Goal: Task Accomplishment & Management: Manage account settings

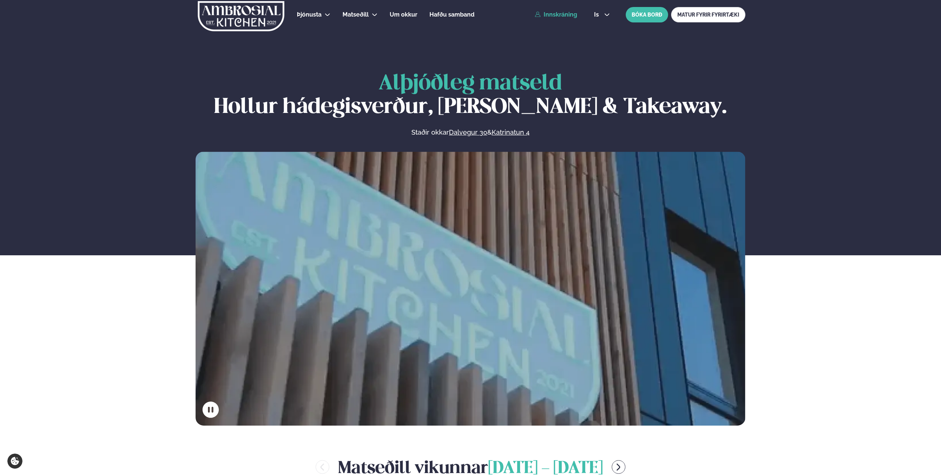
click at [565, 17] on link "Innskráning" at bounding box center [556, 14] width 42 height 7
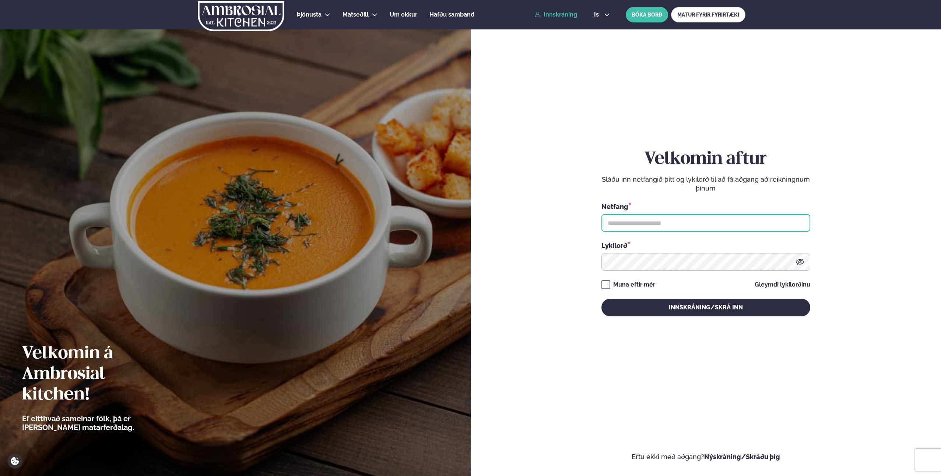
type input "**********"
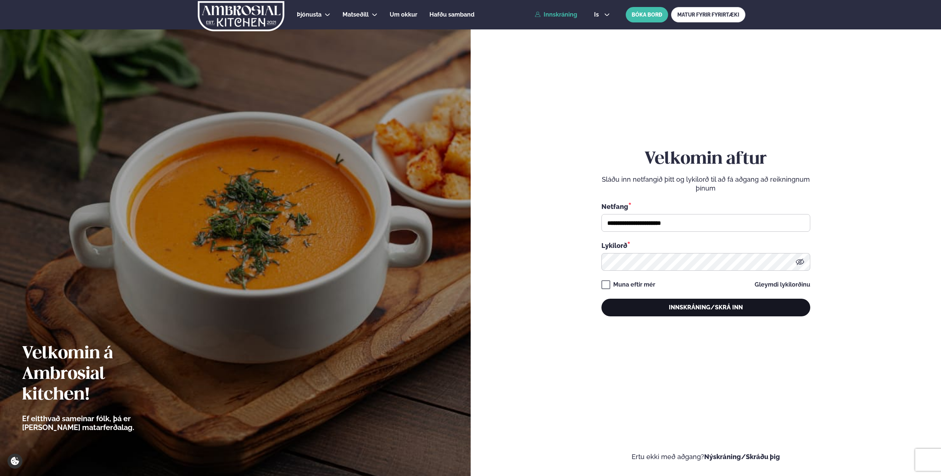
click at [663, 303] on button "Innskráning/Skrá inn" at bounding box center [705, 308] width 209 height 18
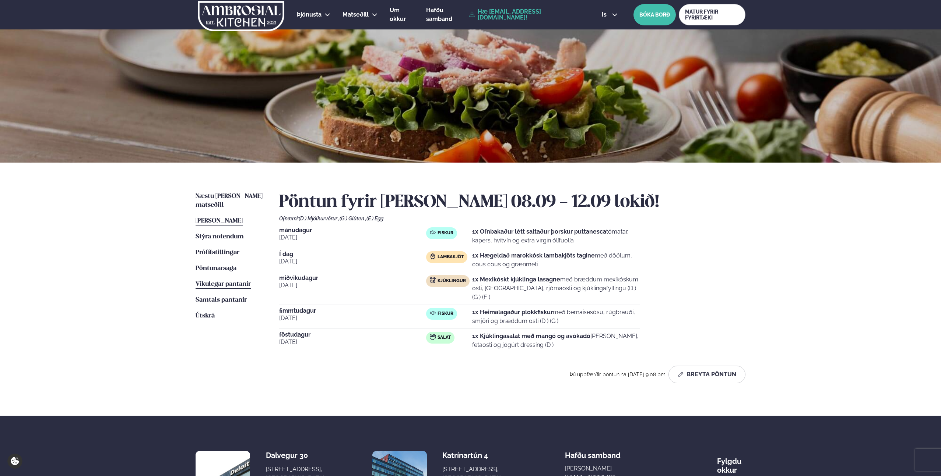
click at [224, 281] on span "Vikulegar pantanir" at bounding box center [223, 284] width 55 height 6
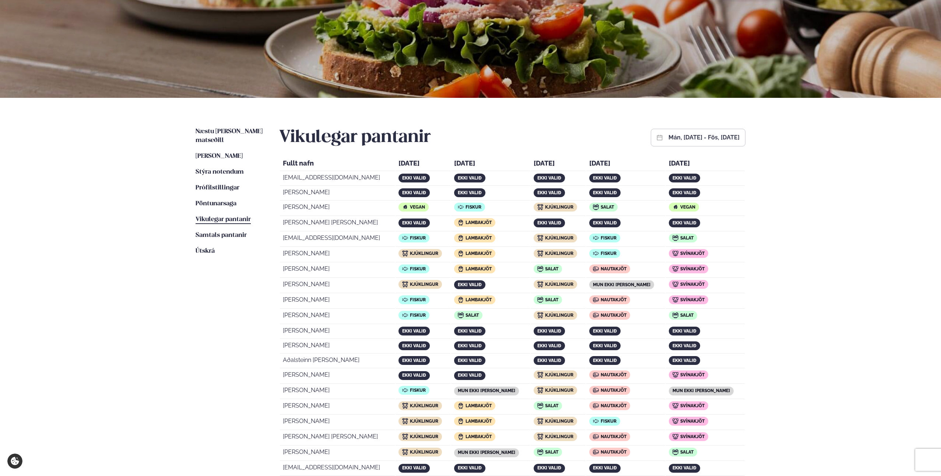
scroll to position [132, 0]
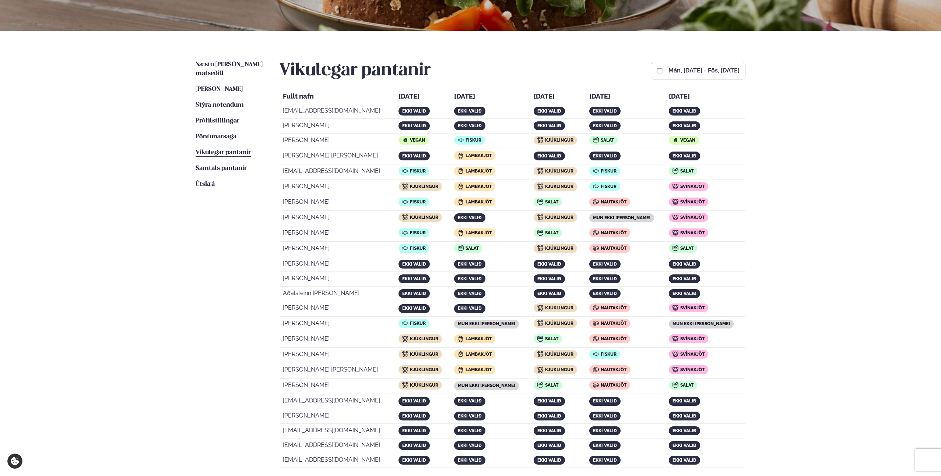
drag, startPoint x: 302, startPoint y: 174, endPoint x: 708, endPoint y: 171, distance: 405.4
click at [707, 171] on tr "[EMAIL_ADDRESS][DOMAIN_NAME] [PERSON_NAME] Kjúklingur Fiskur Salat" at bounding box center [512, 172] width 465 height 15
click at [708, 171] on div "Salat" at bounding box center [705, 172] width 73 height 10
drag, startPoint x: 692, startPoint y: 170, endPoint x: 404, endPoint y: 173, distance: 288.7
click at [403, 173] on tr "[EMAIL_ADDRESS][DOMAIN_NAME] [PERSON_NAME] Kjúklingur Fiskur Salat" at bounding box center [512, 172] width 465 height 15
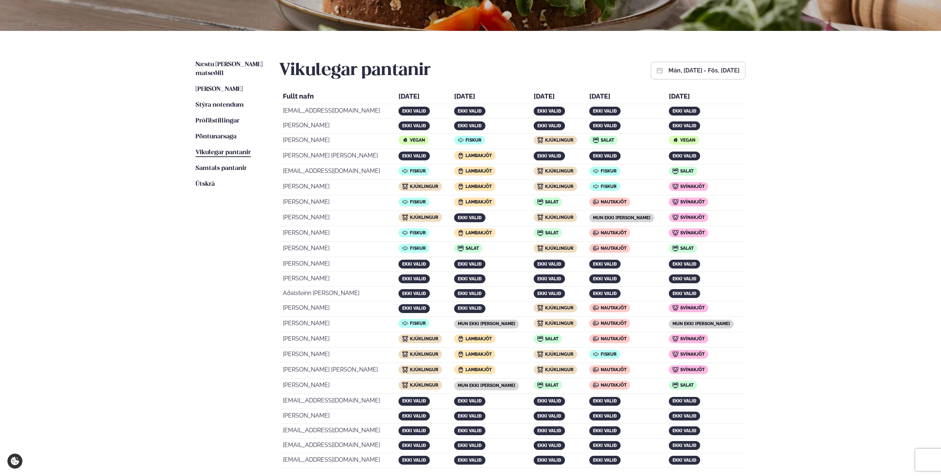
click at [492, 173] on span "Lambakjöt" at bounding box center [478, 171] width 26 height 5
